Goal: Navigation & Orientation: Find specific page/section

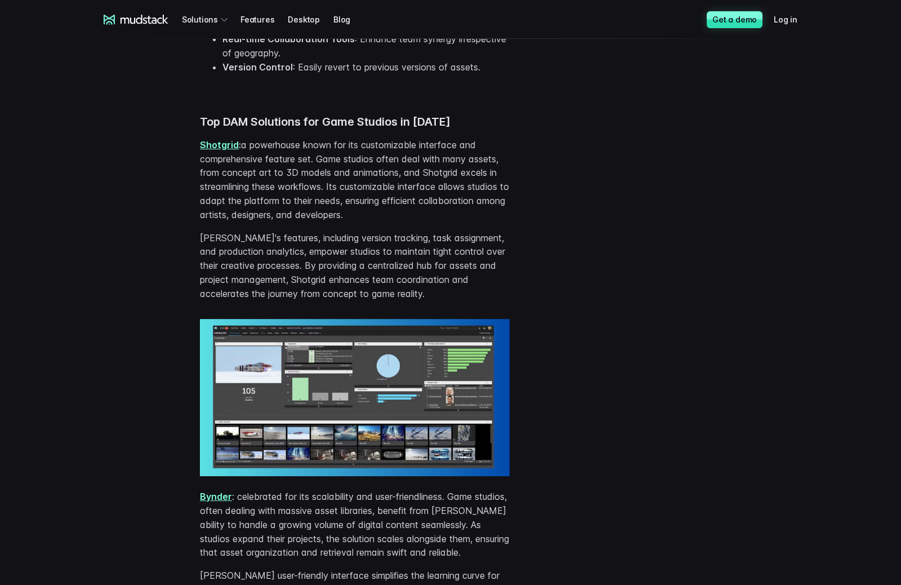
scroll to position [1014, 0]
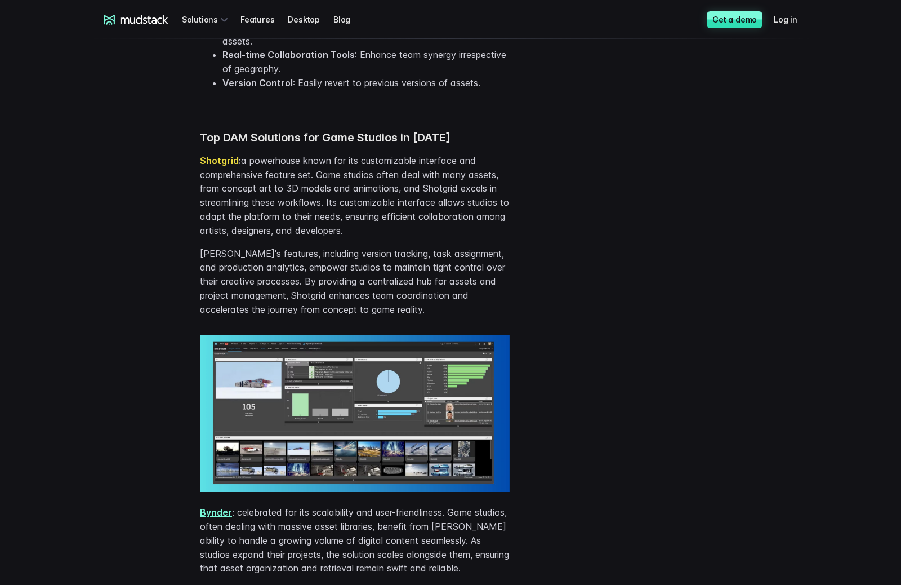
drag, startPoint x: 221, startPoint y: 154, endPoint x: 215, endPoint y: 162, distance: 10.2
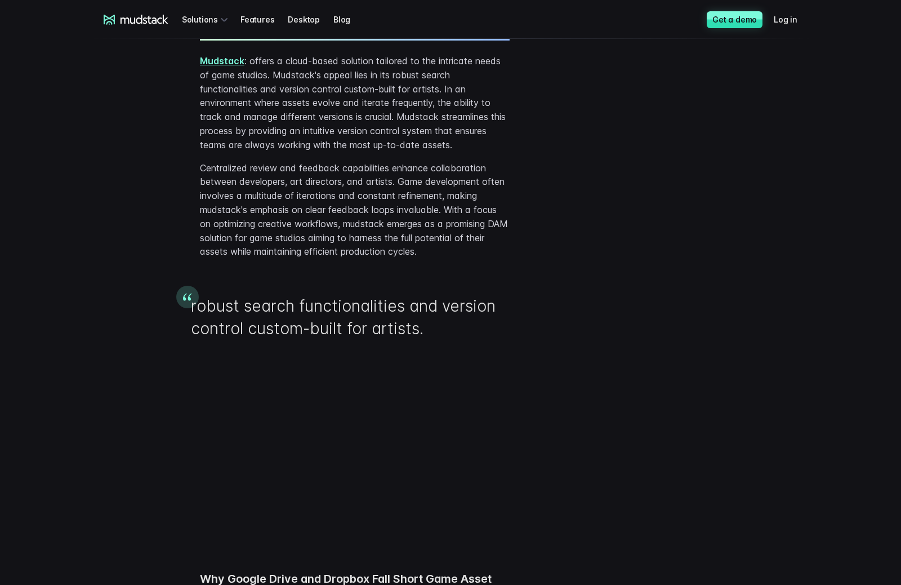
scroll to position [1802, 0]
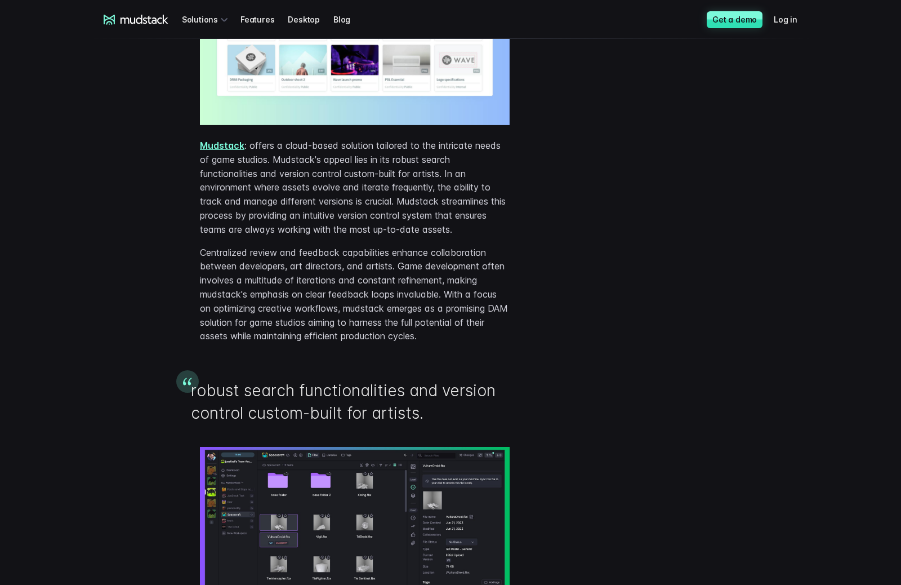
drag, startPoint x: 221, startPoint y: 153, endPoint x: 209, endPoint y: 166, distance: 18.3
drag, startPoint x: 209, startPoint y: 166, endPoint x: 215, endPoint y: 159, distance: 9.6
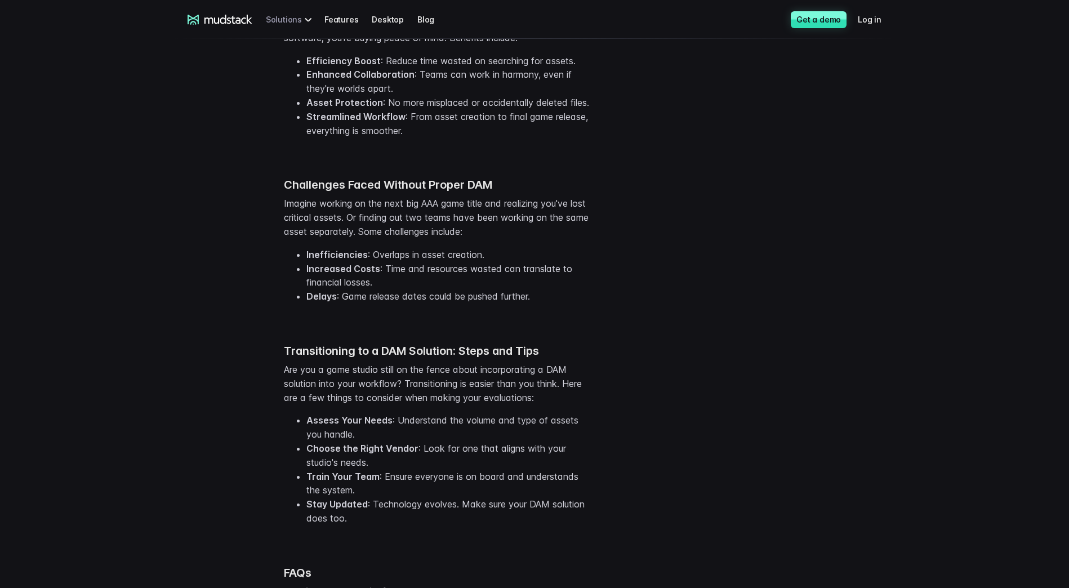
scroll to position [2811, 0]
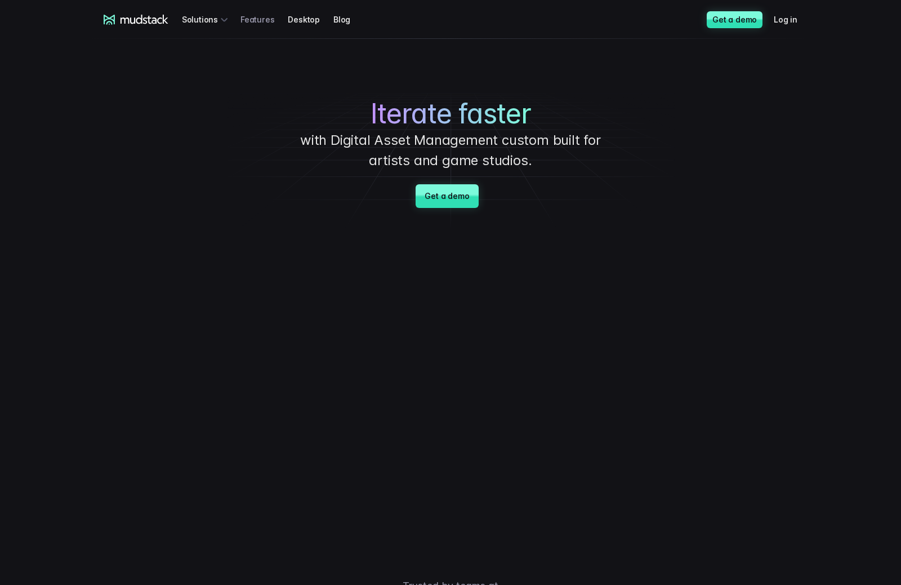
click at [260, 25] on link "Features" at bounding box center [263, 19] width 47 height 21
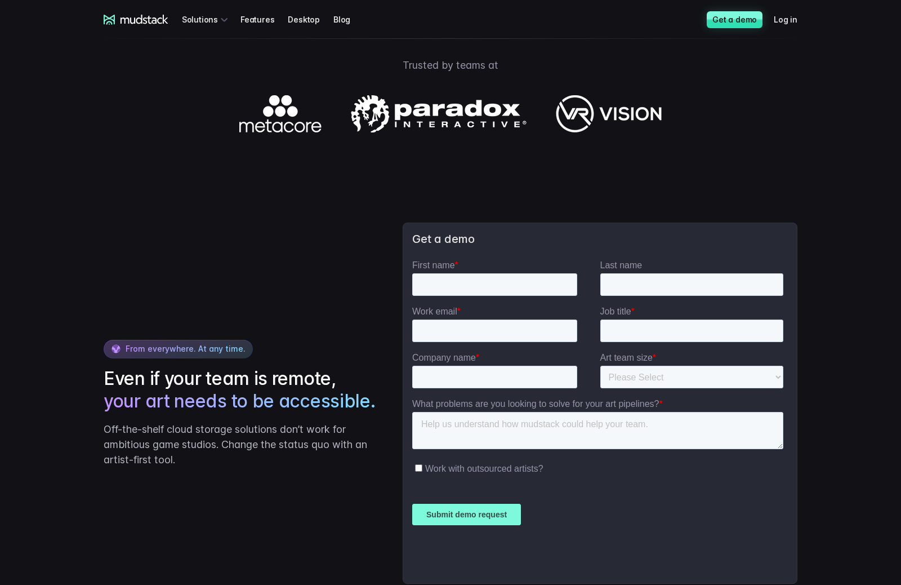
scroll to position [1633, 0]
